Goal: Task Accomplishment & Management: Manage account settings

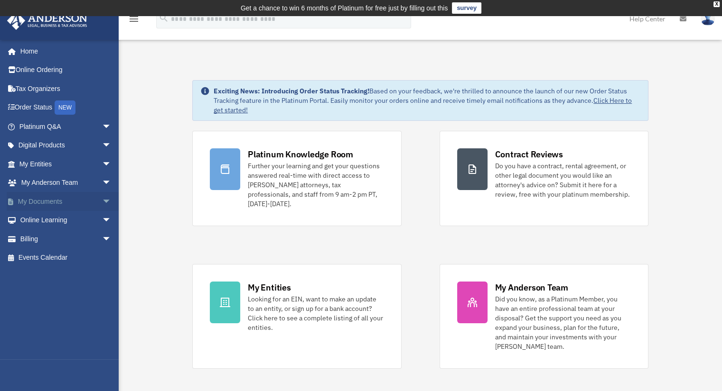
click at [81, 203] on link "My Documents arrow_drop_down" at bounding box center [66, 201] width 119 height 19
click at [102, 201] on span "arrow_drop_down" at bounding box center [111, 201] width 19 height 19
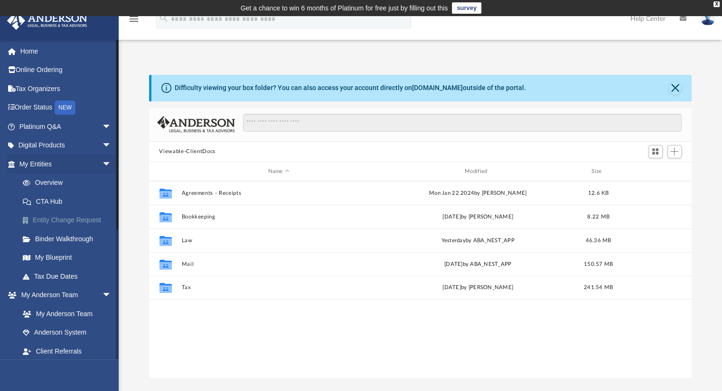
scroll to position [208, 535]
click at [47, 186] on link "Overview" at bounding box center [69, 183] width 112 height 19
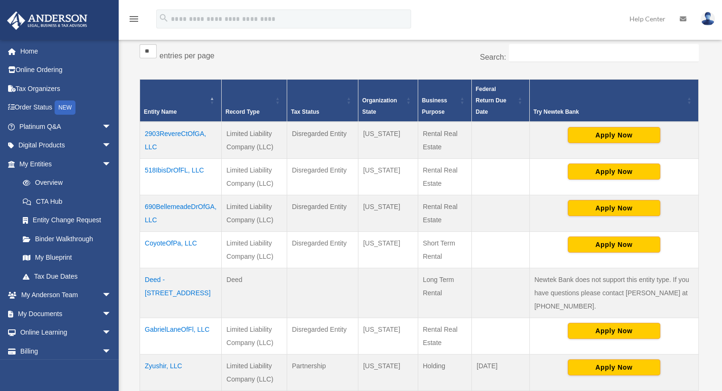
scroll to position [190, 0]
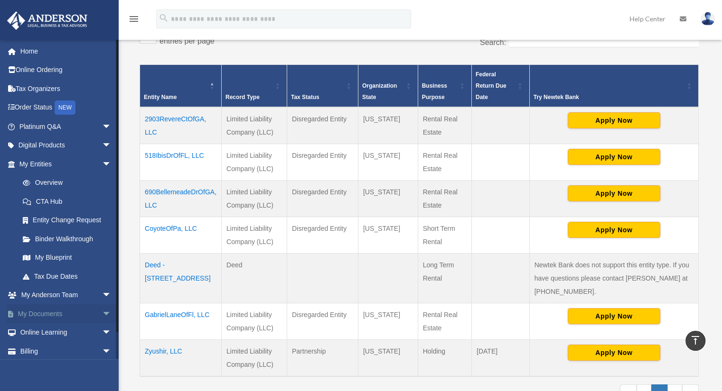
click at [89, 314] on link "My Documents arrow_drop_down" at bounding box center [66, 314] width 119 height 19
click at [102, 315] on span "arrow_drop_down" at bounding box center [111, 314] width 19 height 19
click at [46, 329] on link "Box" at bounding box center [69, 333] width 112 height 19
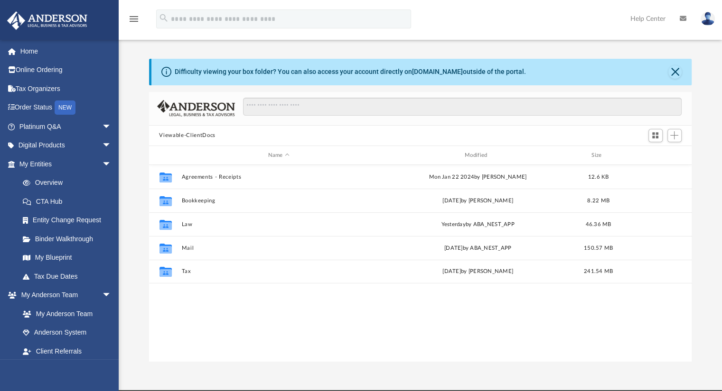
scroll to position [208, 535]
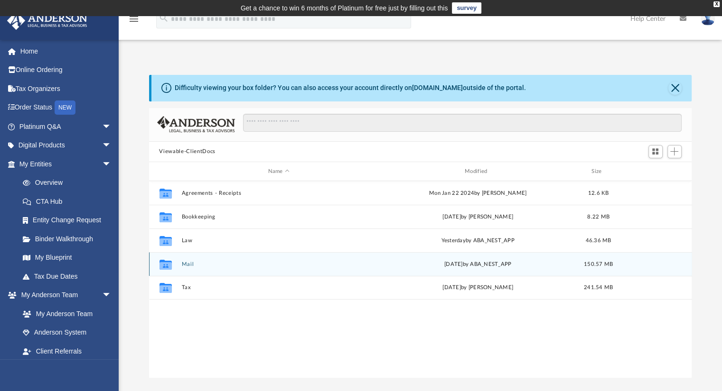
click at [189, 263] on button "Mail" at bounding box center [278, 264] width 195 height 6
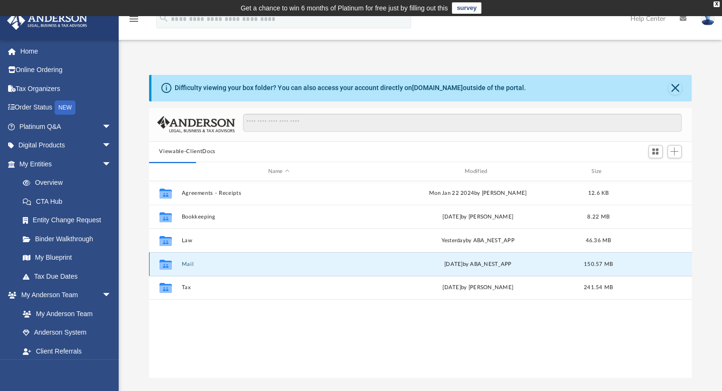
click at [188, 263] on button "Mail" at bounding box center [278, 264] width 195 height 6
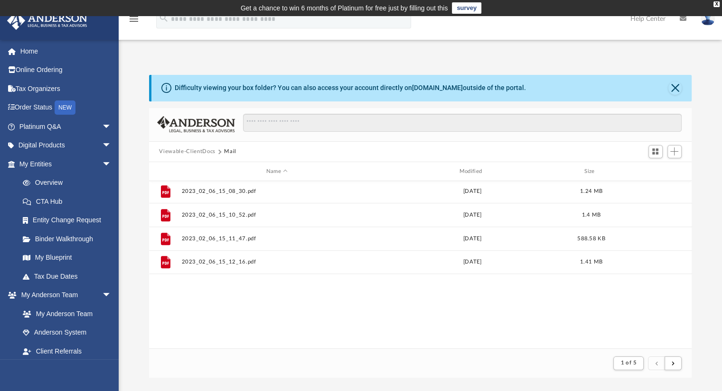
scroll to position [380, 0]
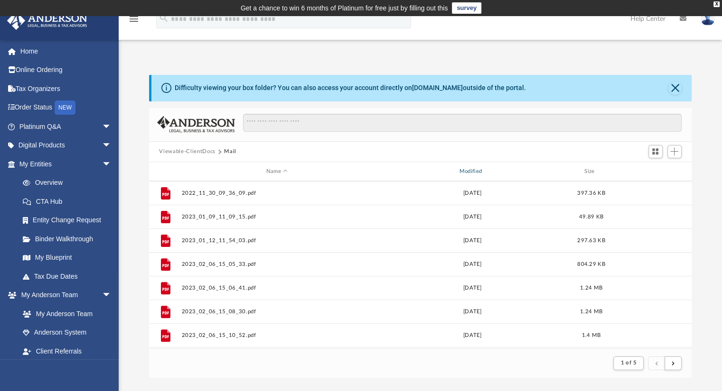
click at [471, 172] on div "Modified" at bounding box center [471, 172] width 191 height 9
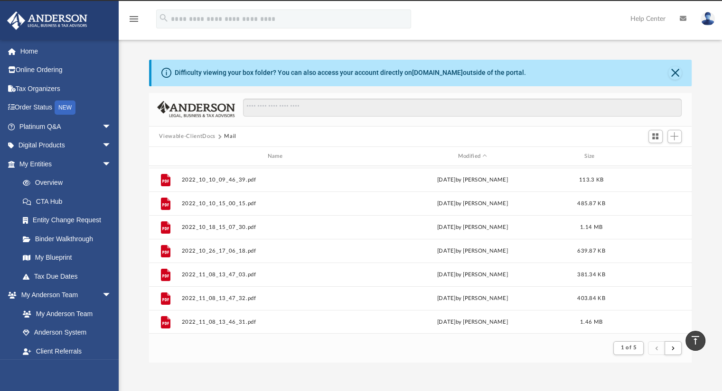
scroll to position [0, 0]
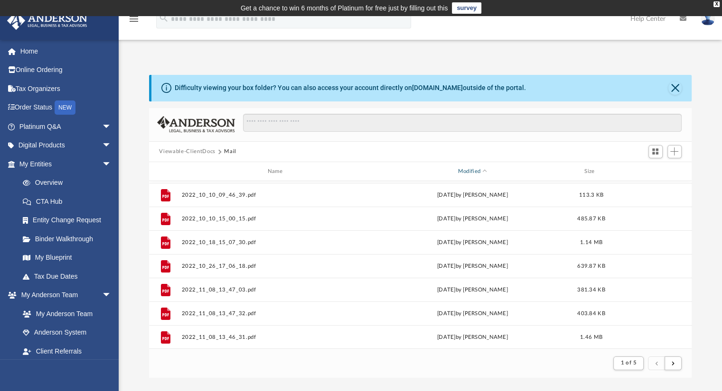
click at [472, 170] on div "Modified" at bounding box center [471, 172] width 191 height 9
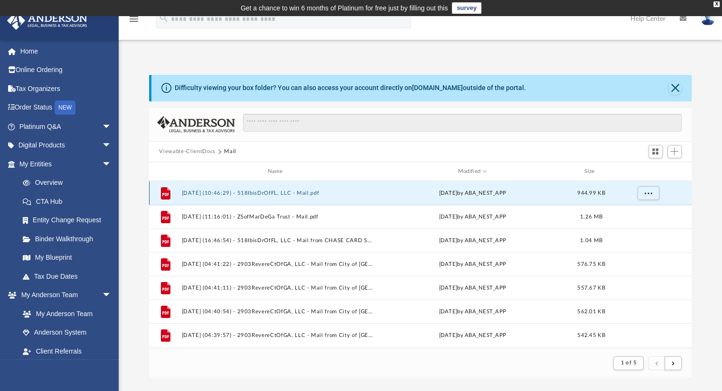
click at [319, 194] on button "2025.08.22 (10:46:29) - 518IbisDrOfFL, LLC - Mail.pdf" at bounding box center [276, 193] width 191 height 6
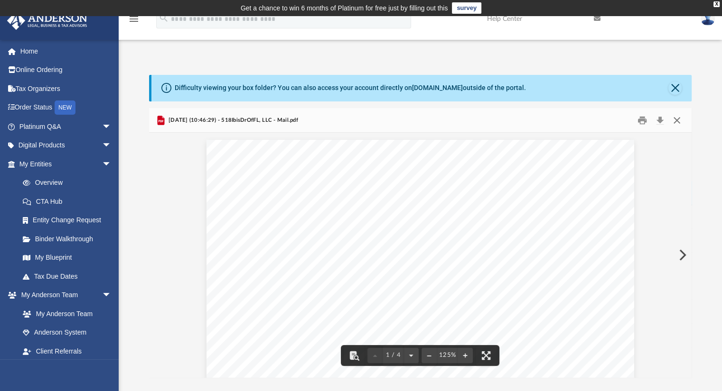
click at [677, 121] on button "Close" at bounding box center [676, 120] width 17 height 15
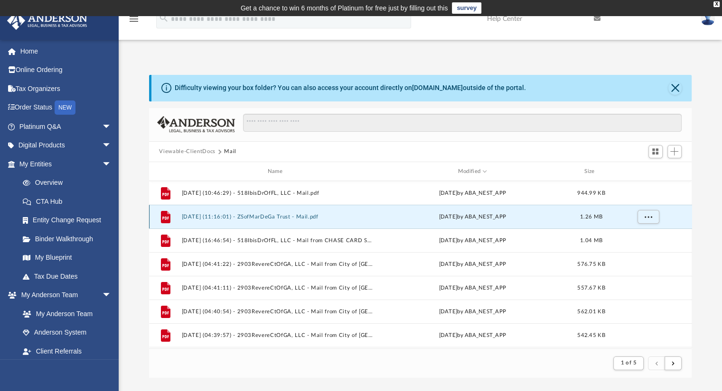
click at [265, 217] on button "2025.08.20 (11:16:01) - ZSofMarDeGa Trust - Mail.pdf" at bounding box center [276, 217] width 191 height 6
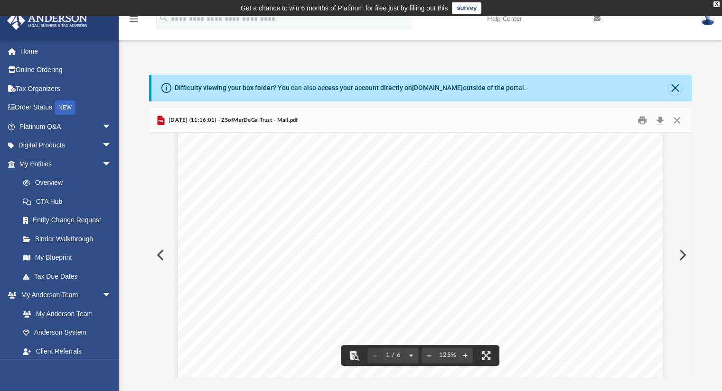
scroll to position [47, 0]
click at [679, 119] on button "Close" at bounding box center [676, 120] width 17 height 15
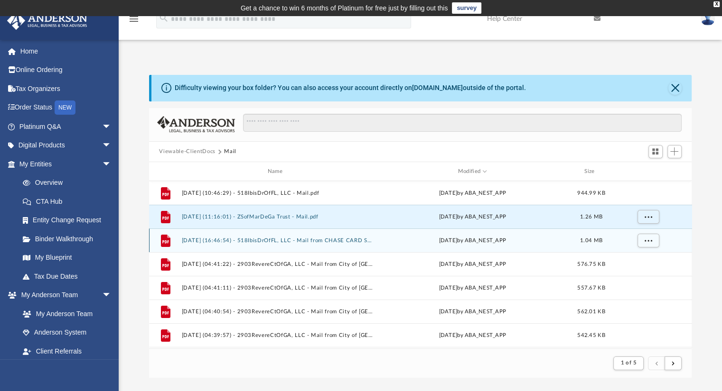
click at [311, 248] on div "File 2025.08.14 (16:46:54) - 518IbisDrOfFL, LLC - Mail from CHASE CARD SERVICES…" at bounding box center [420, 241] width 543 height 24
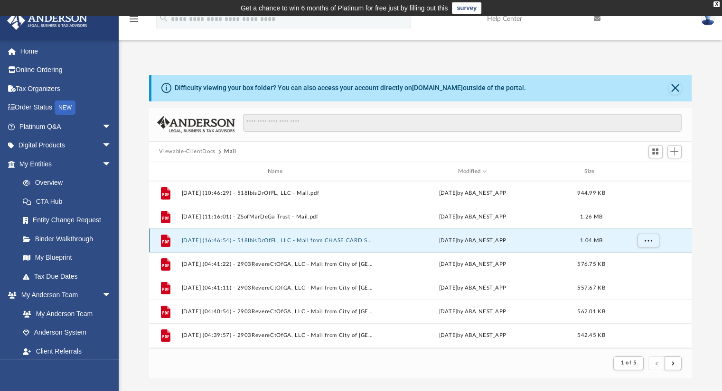
click at [317, 242] on button "2025.08.14 (16:46:54) - 518IbisDrOfFL, LLC - Mail from CHASE CARD SERVICES.pdf" at bounding box center [276, 241] width 191 height 6
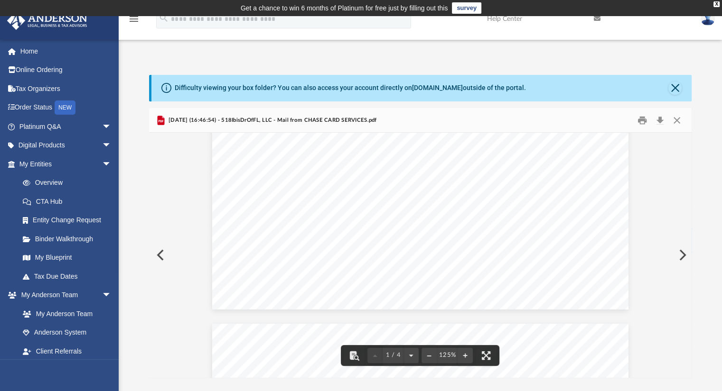
scroll to position [522, 0]
click at [673, 120] on button "Close" at bounding box center [676, 120] width 17 height 15
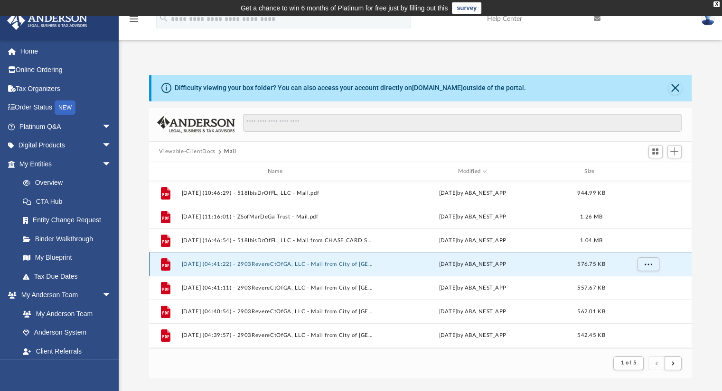
click at [278, 266] on button "2025.08.06 (04:41:22) - 2903RevereCtOfGA, LLC - Mail from City of East Point Ge…" at bounding box center [276, 264] width 191 height 6
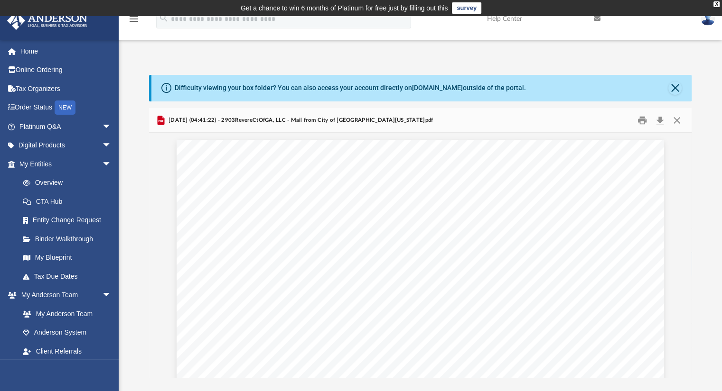
scroll to position [47, 0]
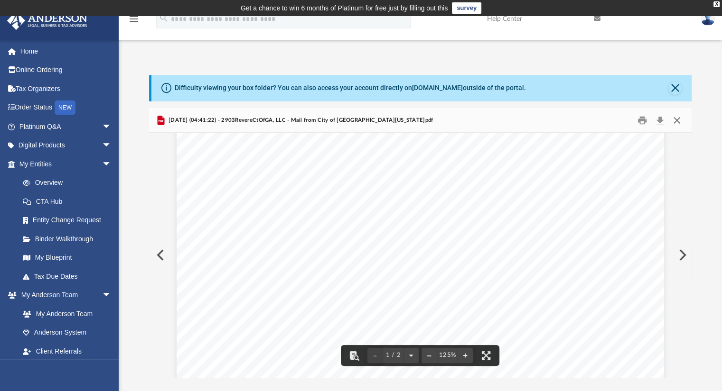
click at [678, 120] on button "Close" at bounding box center [676, 120] width 17 height 15
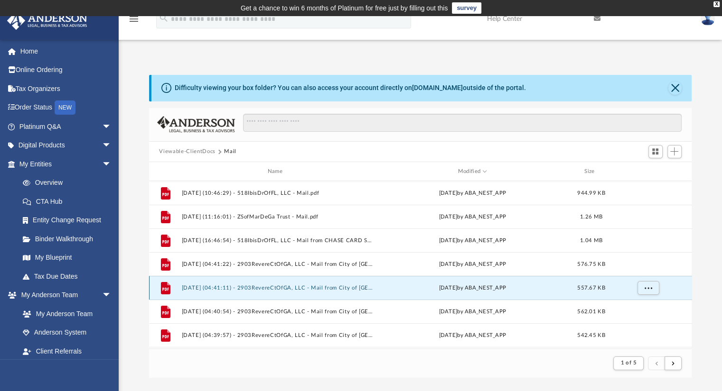
click at [316, 288] on button "2025.08.06 (04:41:11) - 2903RevereCtOfGA, LLC - Mail from City of East Point Ge…" at bounding box center [276, 288] width 191 height 6
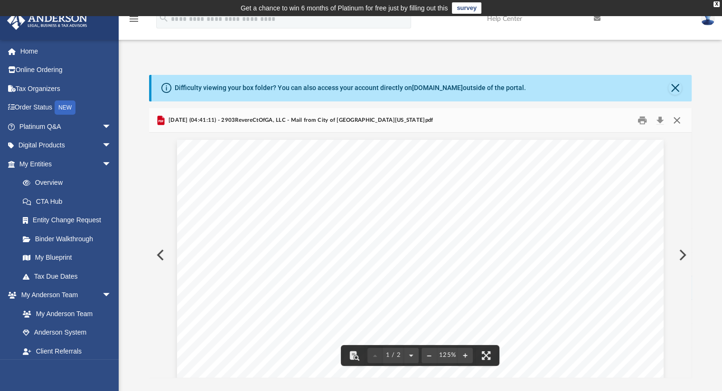
drag, startPoint x: 675, startPoint y: 118, endPoint x: 669, endPoint y: 125, distance: 9.1
click at [674, 118] on button "Close" at bounding box center [676, 120] width 17 height 15
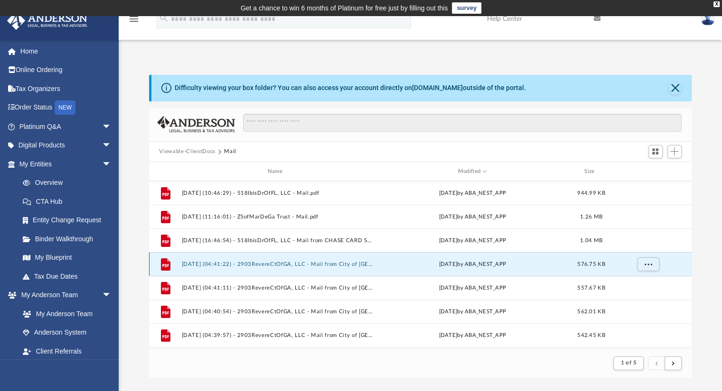
click at [308, 264] on button "2025.08.06 (04:41:22) - 2903RevereCtOfGA, LLC - Mail from City of East Point Ge…" at bounding box center [276, 264] width 191 height 6
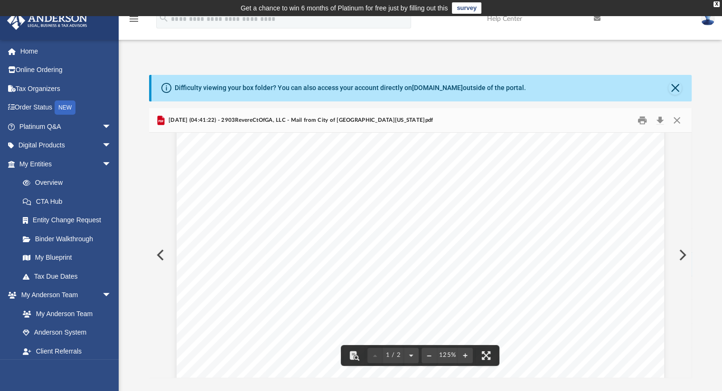
scroll to position [95, 0]
click at [676, 119] on button "Close" at bounding box center [676, 120] width 17 height 15
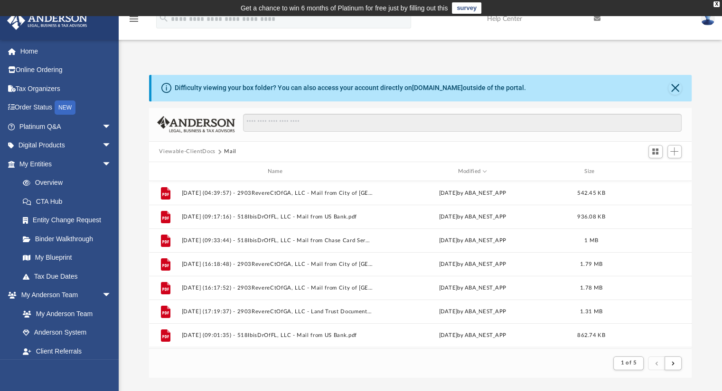
scroll to position [190, 0]
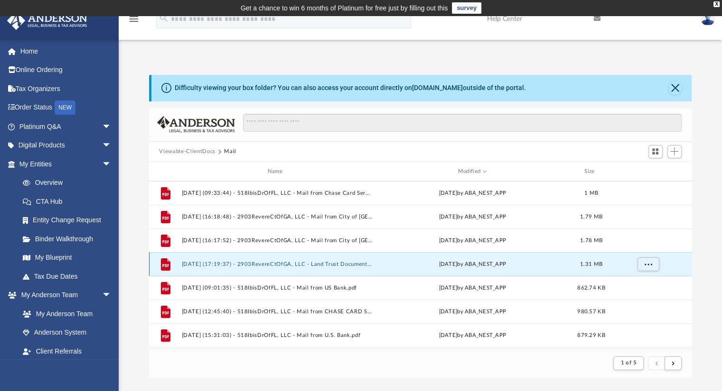
click at [357, 265] on button "2025.06.24 (17:19:37) - 2903RevereCtOfGA, LLC - Land Trust Documents from Fulto…" at bounding box center [276, 264] width 191 height 6
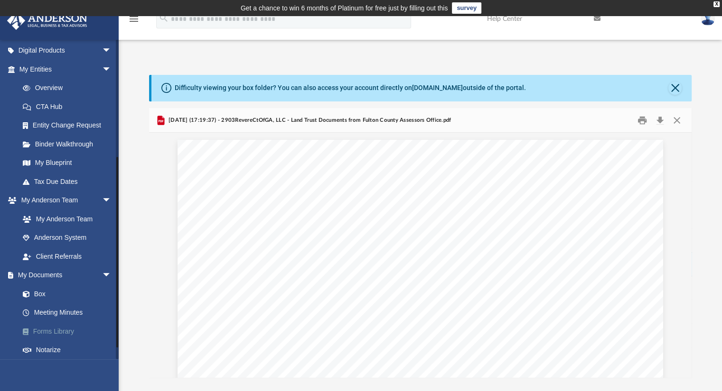
scroll to position [209, 0]
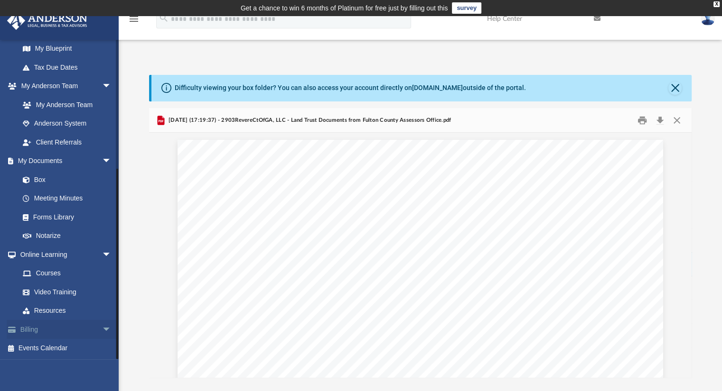
click at [49, 331] on link "Billing arrow_drop_down" at bounding box center [66, 329] width 119 height 19
click at [102, 327] on span "arrow_drop_down" at bounding box center [111, 329] width 19 height 19
